Goal: Check status

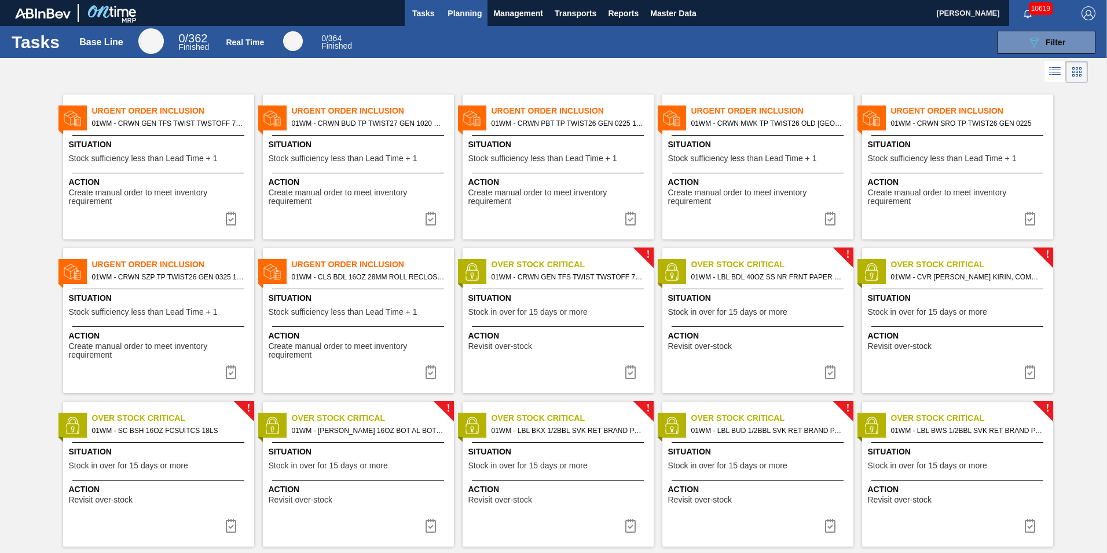
click at [458, 12] on span "Planning" at bounding box center [465, 13] width 34 height 14
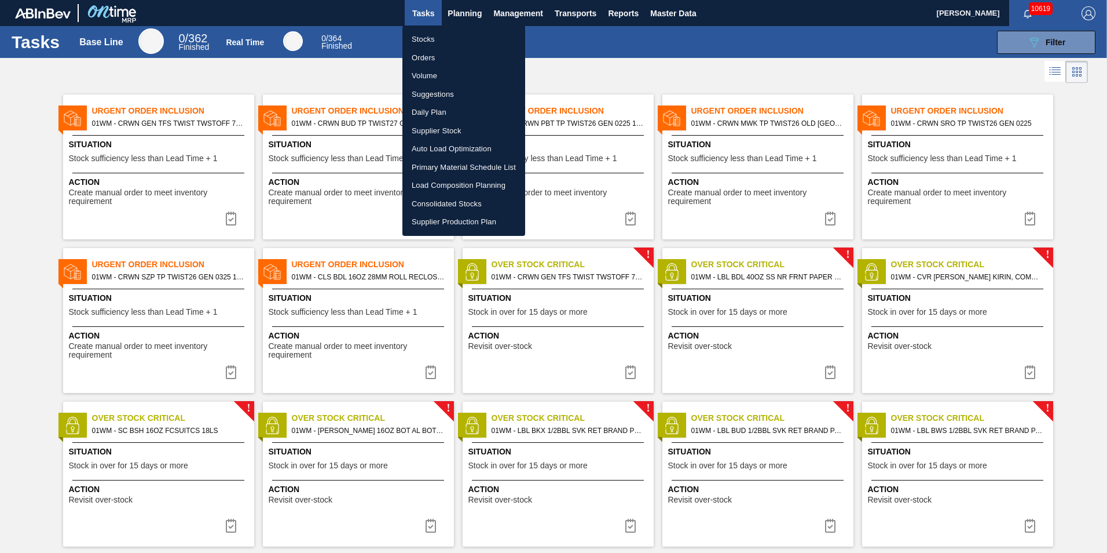
click at [425, 56] on li "Orders" at bounding box center [464, 58] width 123 height 19
checkbox input "true"
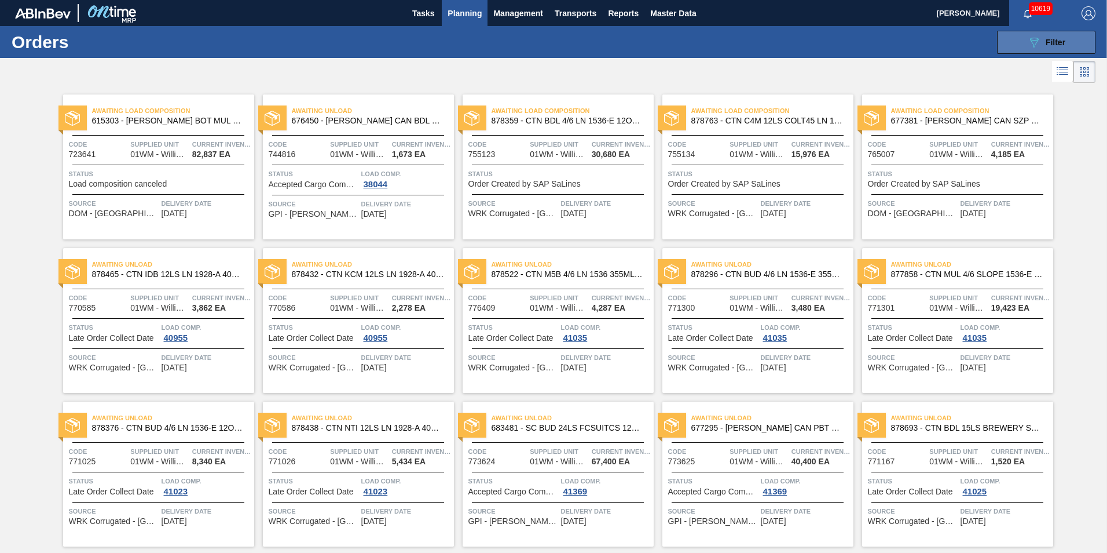
click at [1050, 43] on span "Filter" at bounding box center [1056, 42] width 20 height 9
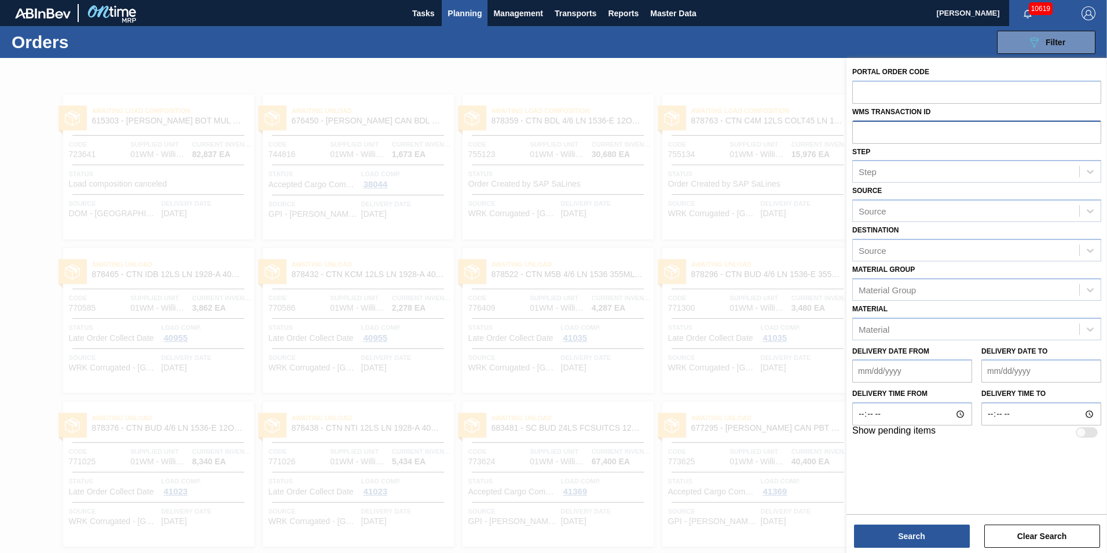
click at [899, 132] on input "text" at bounding box center [977, 131] width 249 height 22
type input "0704586"
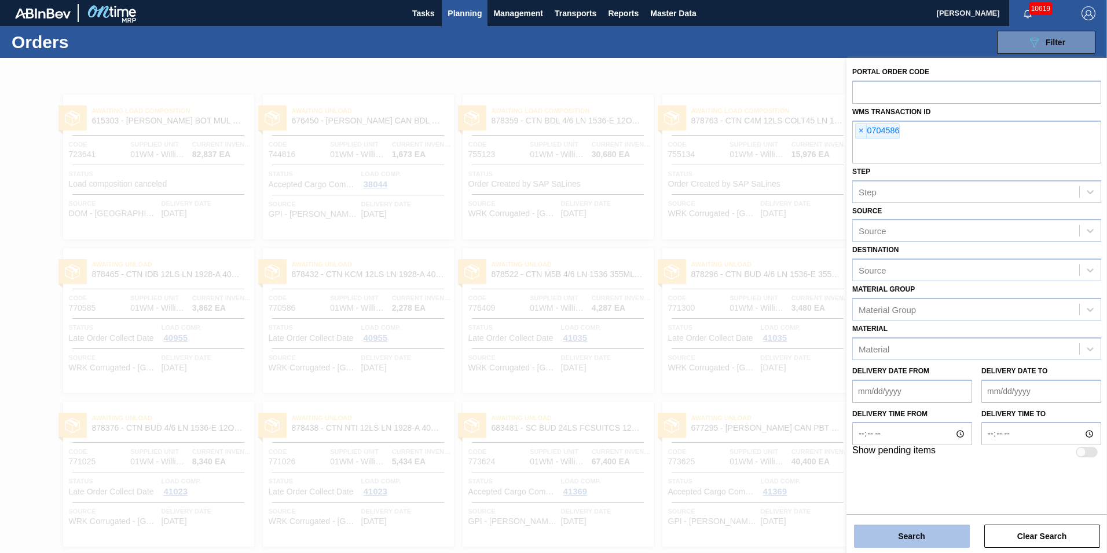
click at [923, 536] on button "Search" at bounding box center [912, 535] width 116 height 23
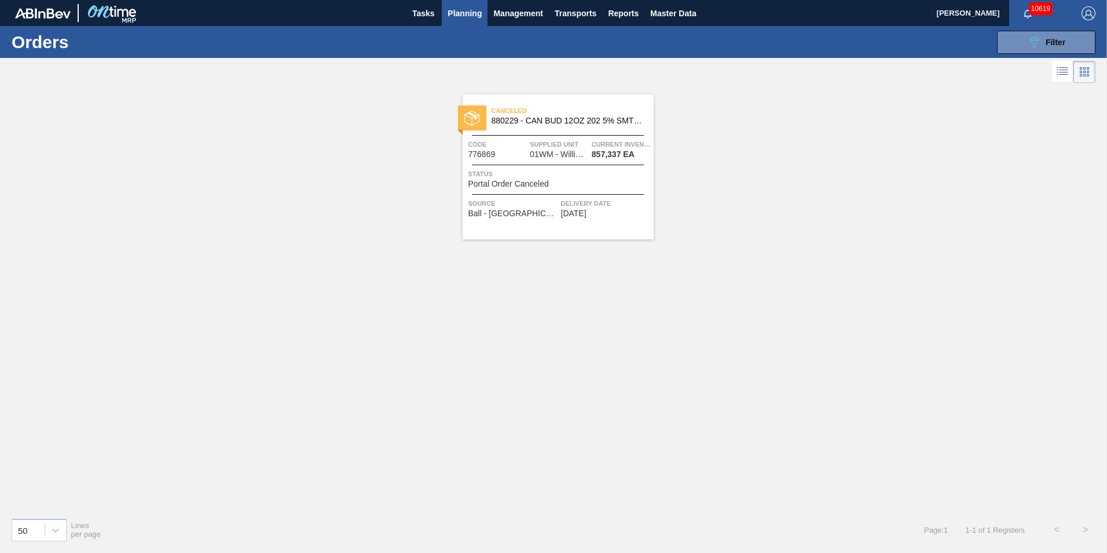
click at [603, 164] on div at bounding box center [558, 164] width 172 height 1
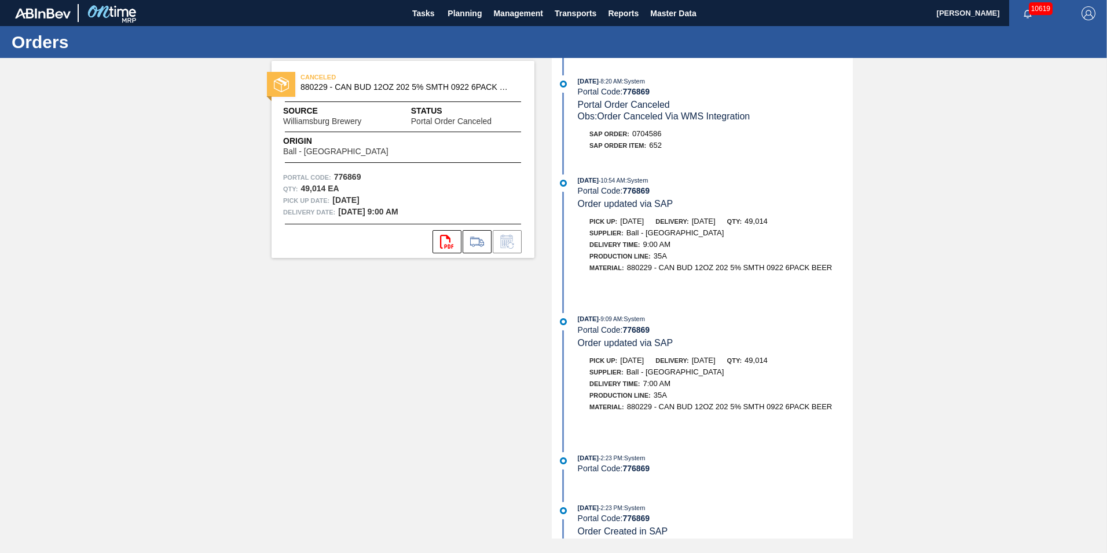
click at [639, 130] on span "0704586" at bounding box center [648, 133] width 30 height 9
drag, startPoint x: 780, startPoint y: 187, endPoint x: 460, endPoint y: 161, distance: 320.2
click at [780, 187] on div "Portal Code: 776869" at bounding box center [715, 190] width 275 height 9
click at [476, 9] on span "Planning" at bounding box center [465, 13] width 34 height 14
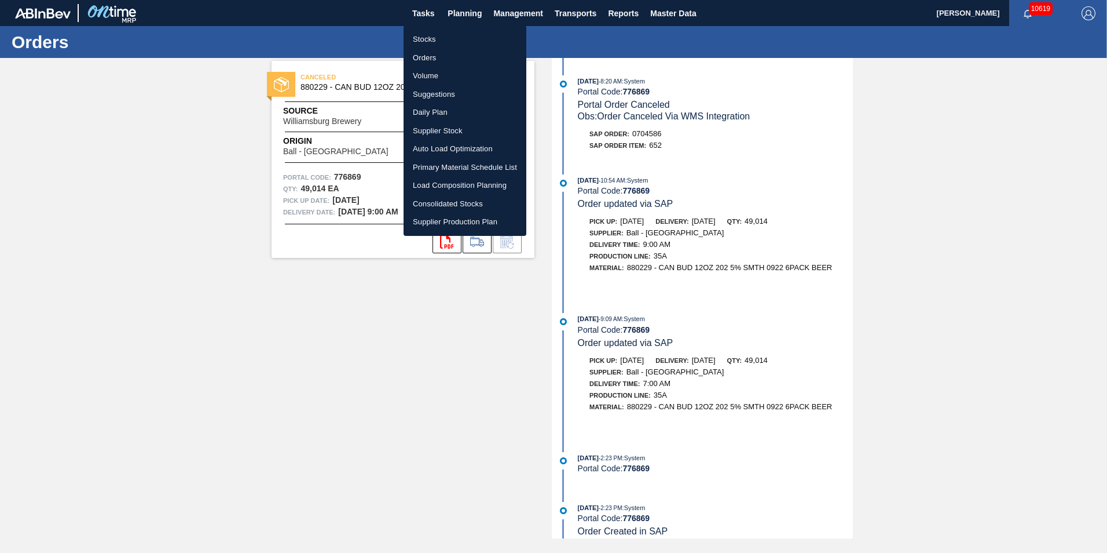
click at [429, 37] on li "Stocks" at bounding box center [465, 39] width 123 height 19
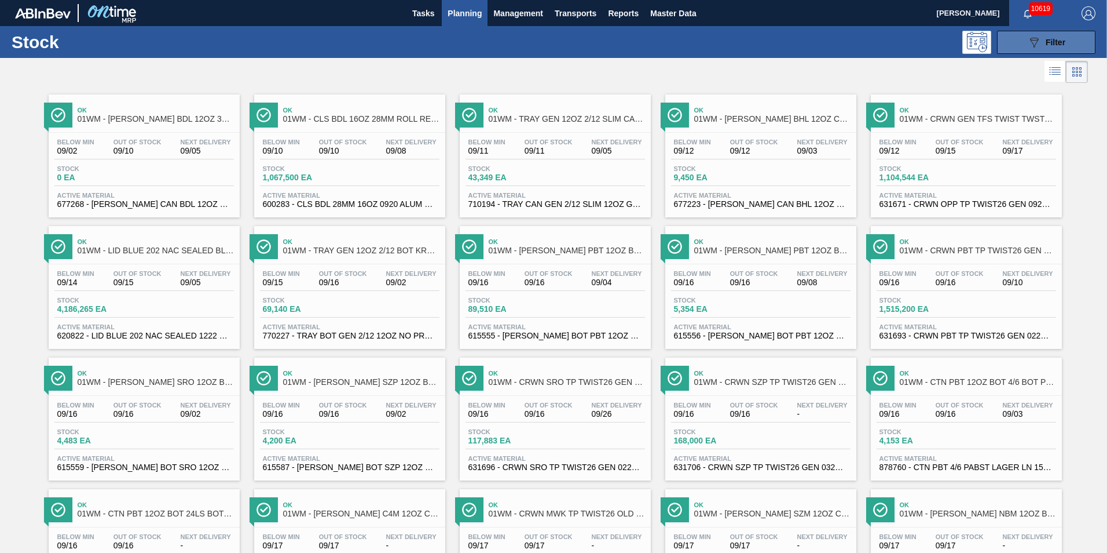
click at [1014, 49] on button "089F7B8B-B2A5-4AFE-B5C0-19BA573D28AC Filter" at bounding box center [1046, 42] width 98 height 23
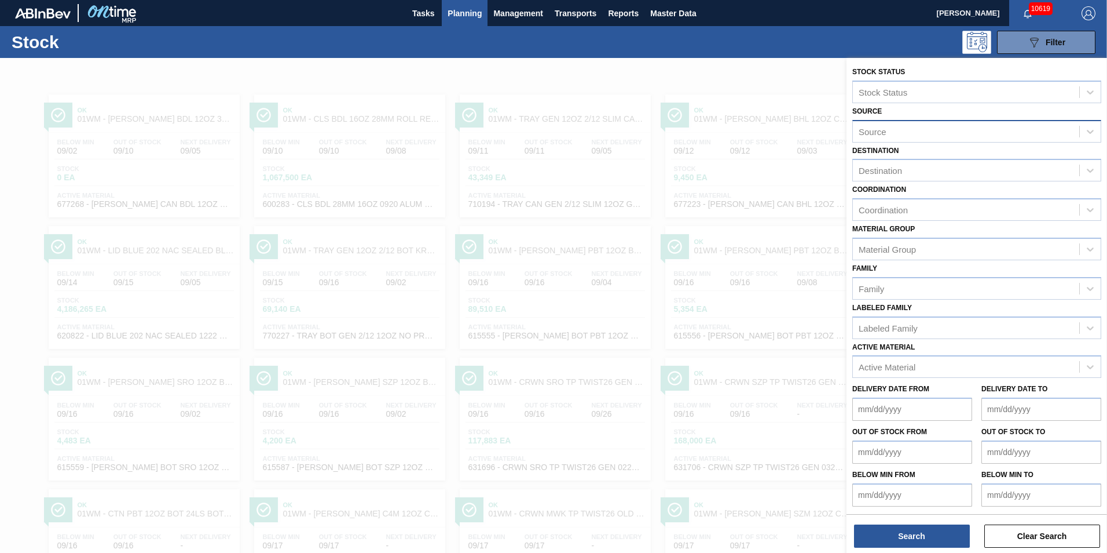
click at [891, 134] on div "Source" at bounding box center [966, 131] width 226 height 17
type input "0704587"
drag, startPoint x: 906, startPoint y: 127, endPoint x: 842, endPoint y: 125, distance: 63.8
click at [847, 127] on div "Stock Status Stock Status Source Use Up and Down to choose options, press Enter…" at bounding box center [977, 334] width 261 height 553
click at [458, 13] on span "Planning" at bounding box center [465, 13] width 34 height 14
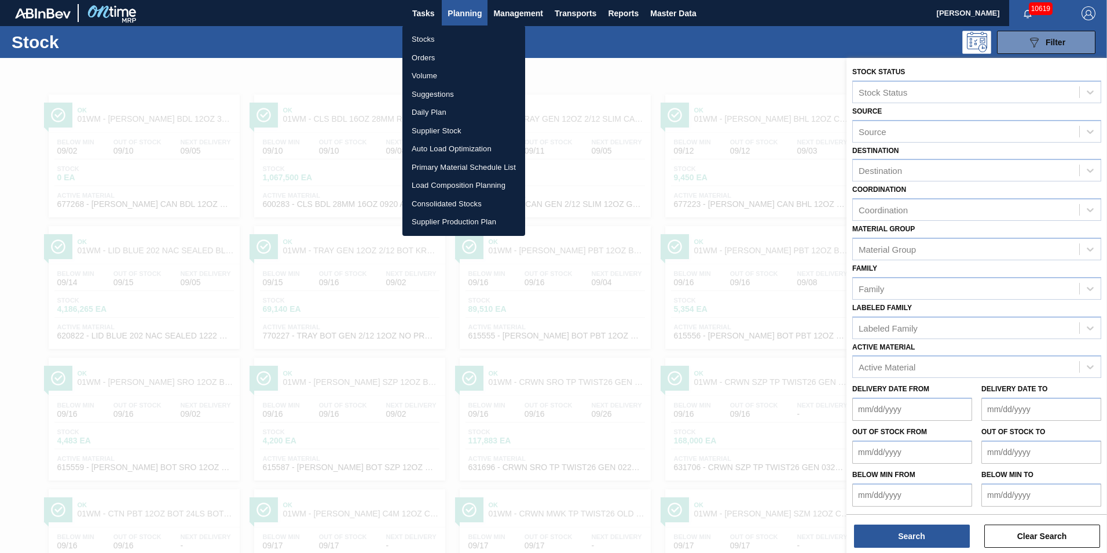
drag, startPoint x: 426, startPoint y: 57, endPoint x: 453, endPoint y: 62, distance: 27.1
click at [426, 56] on li "Orders" at bounding box center [464, 58] width 123 height 19
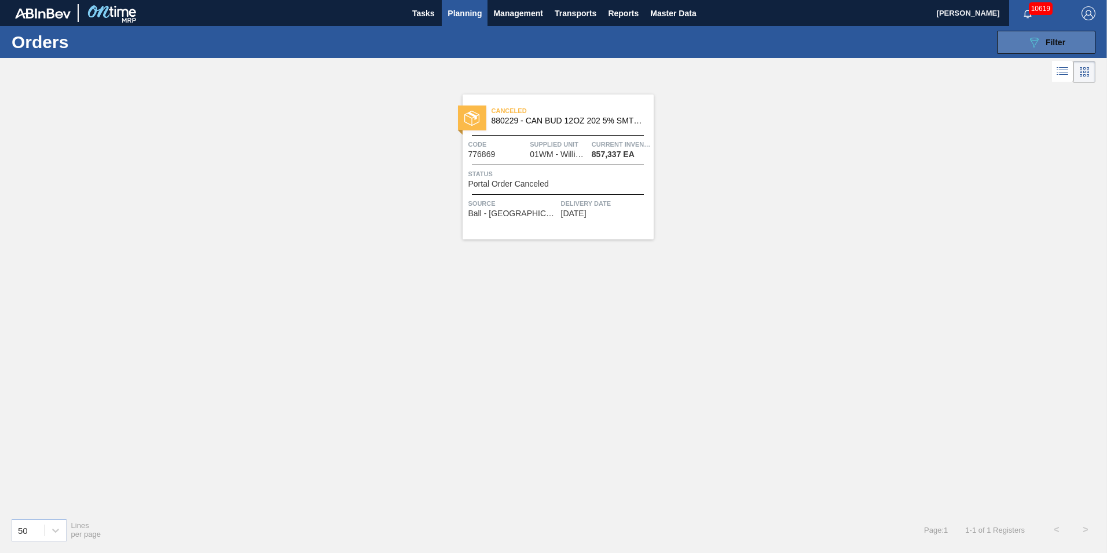
click at [1017, 45] on button "089F7B8B-B2A5-4AFE-B5C0-19BA573D28AC Filter" at bounding box center [1046, 42] width 98 height 23
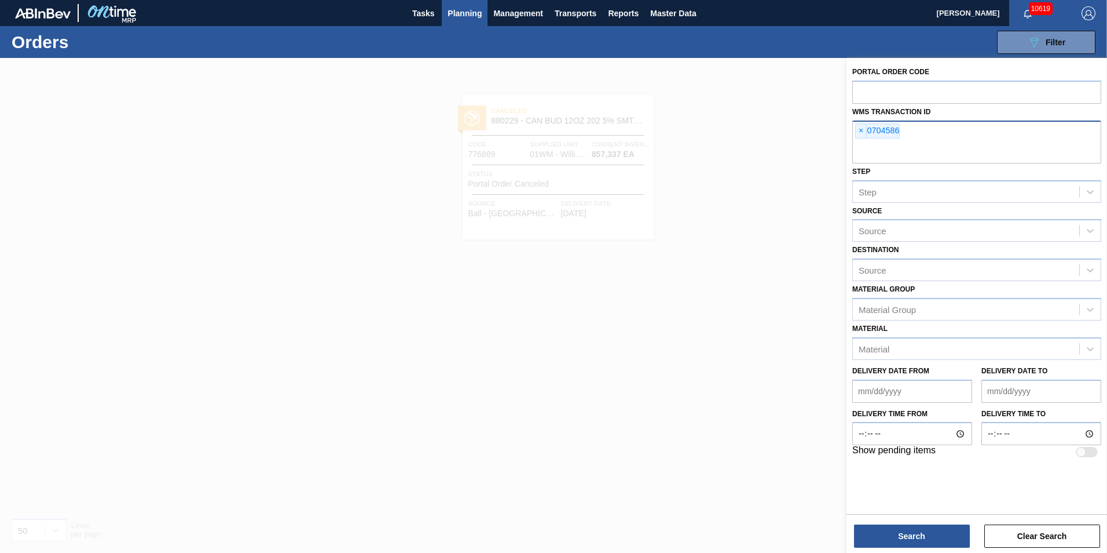
click at [867, 133] on div "× 0704586" at bounding box center [878, 130] width 45 height 15
click at [861, 131] on span "×" at bounding box center [861, 131] width 11 height 14
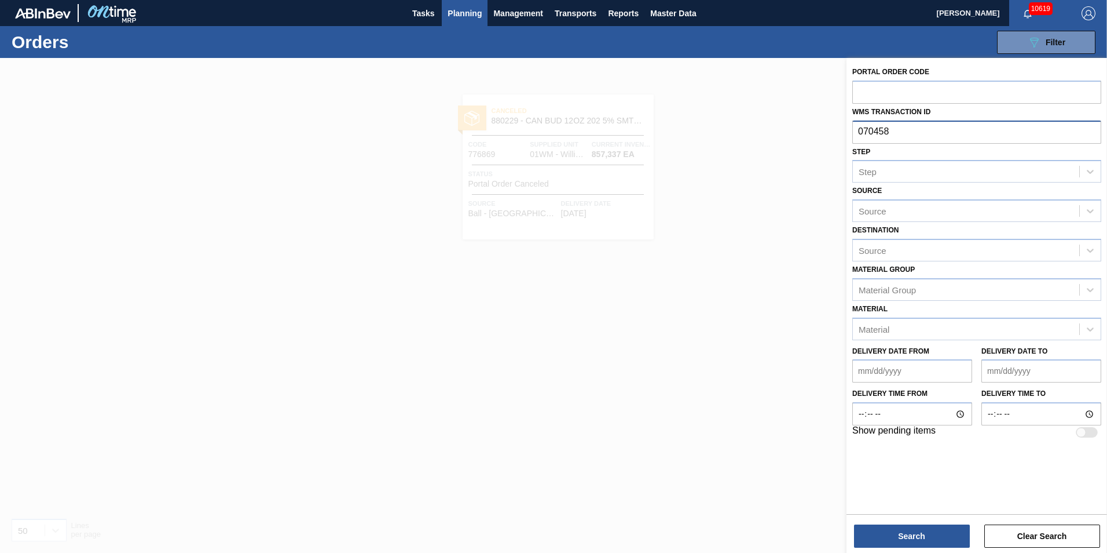
type input "0704587"
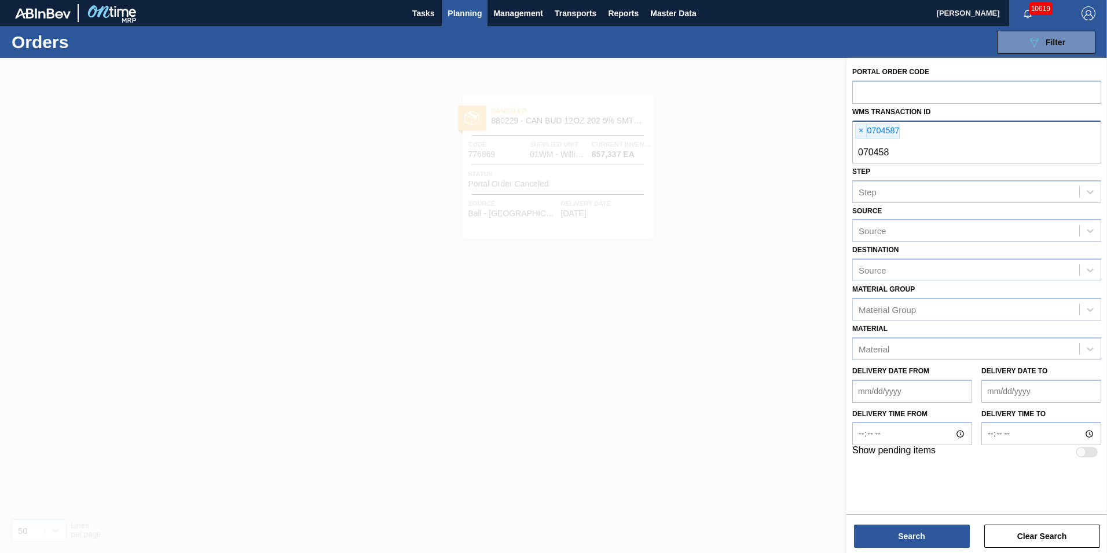
type input "0704588"
click at [904, 533] on button "Search" at bounding box center [912, 535] width 116 height 23
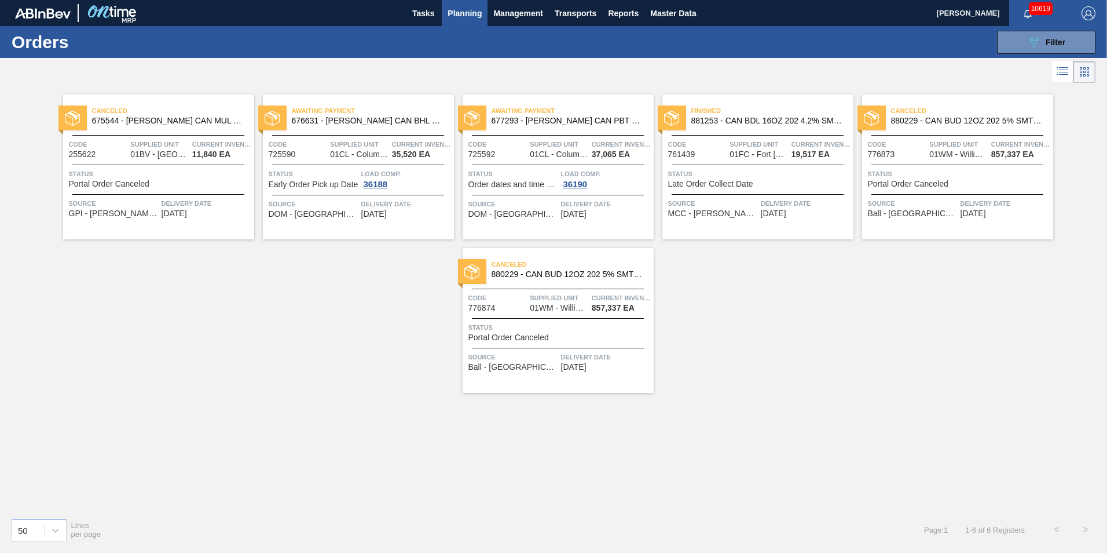
click at [594, 325] on span "Status" at bounding box center [560, 327] width 182 height 12
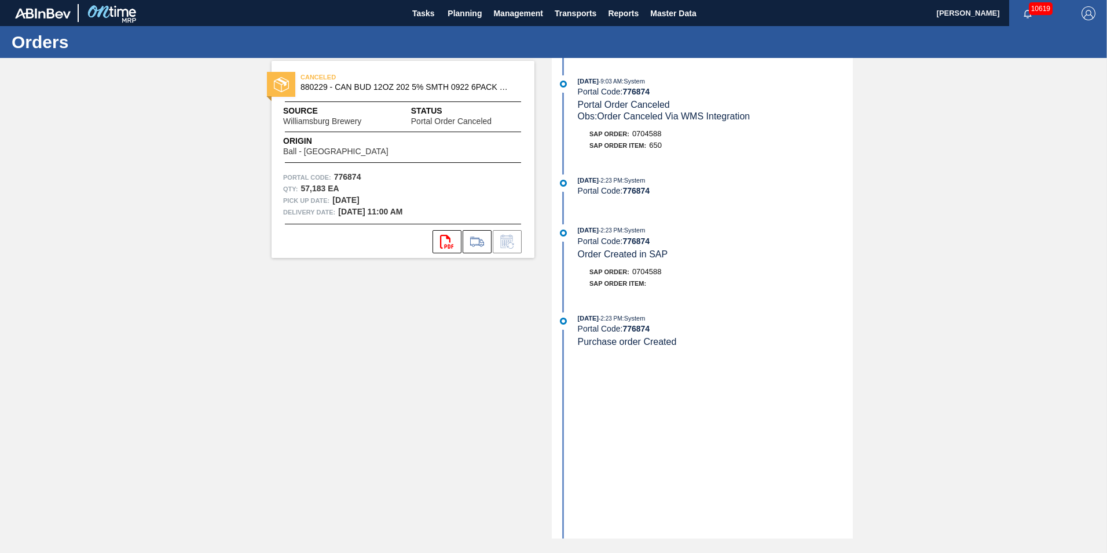
click at [923, 262] on div "CANCELED 880229 - CAN BUD 12OZ 202 5% SMTH 0922 6PACK BEER Source Williamsburg …" at bounding box center [553, 298] width 1107 height 480
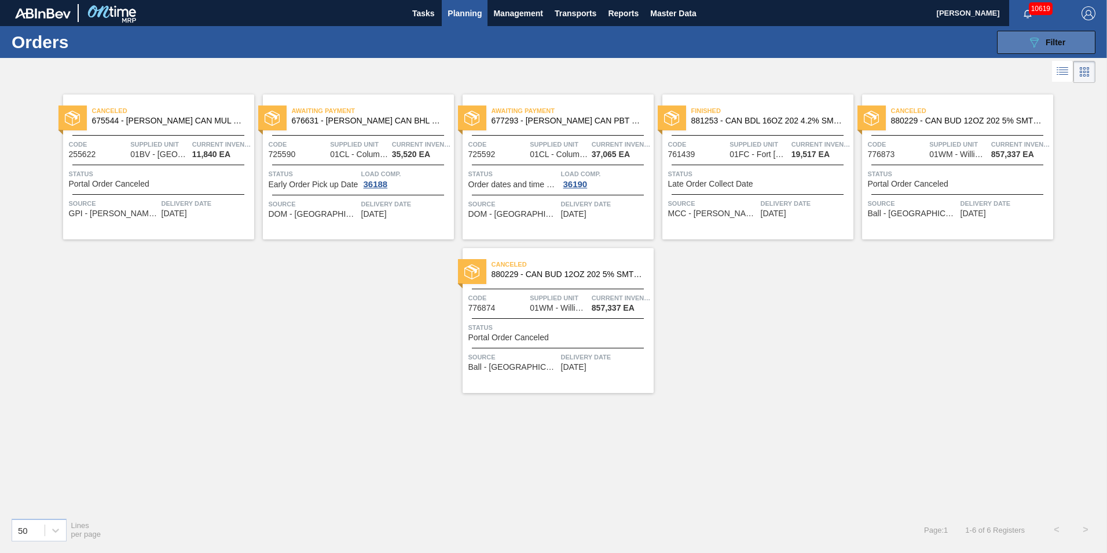
click at [1061, 36] on div "089F7B8B-B2A5-4AFE-B5C0-19BA573D28AC Filter" at bounding box center [1047, 42] width 38 height 14
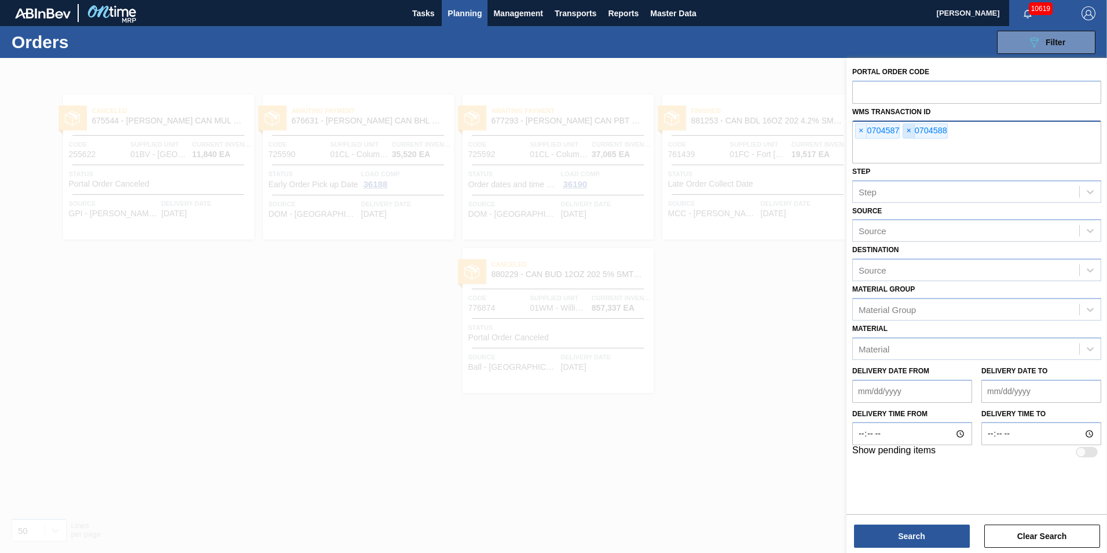
click at [912, 133] on span "×" at bounding box center [909, 131] width 11 height 14
click at [922, 539] on button "Search" at bounding box center [912, 535] width 116 height 23
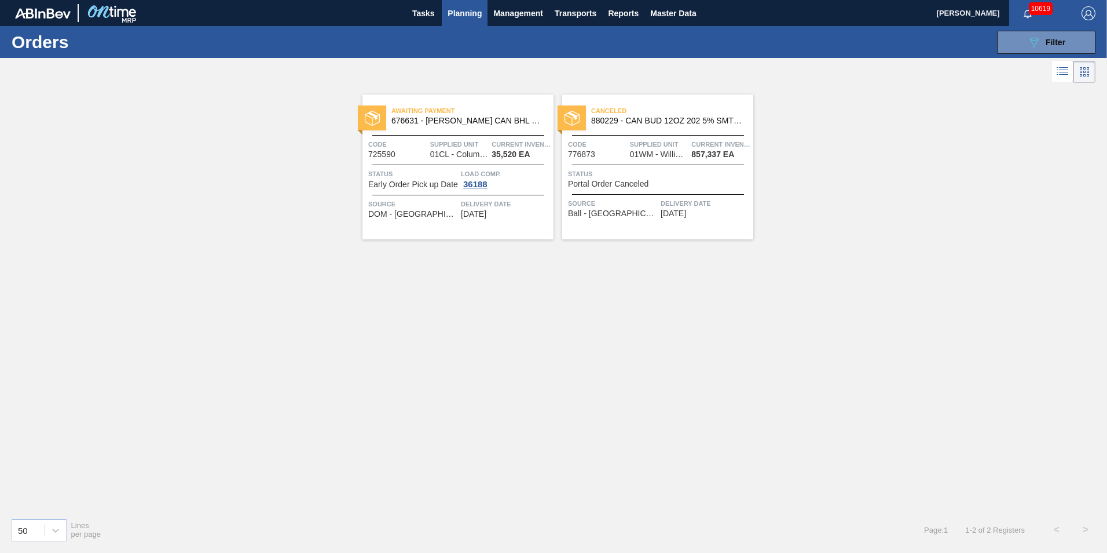
click at [660, 200] on div "Source Ball - [GEOGRAPHIC_DATA] Delivery Date [DATE]" at bounding box center [657, 208] width 191 height 20
